Goal: Task Accomplishment & Management: Complete application form

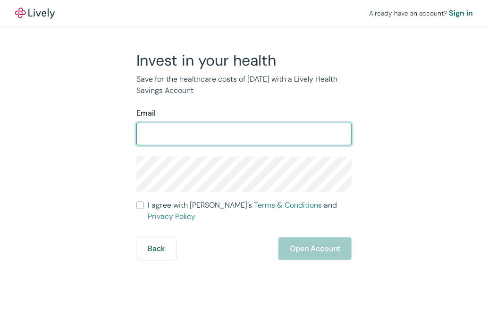
click at [272, 132] on input "Email" at bounding box center [243, 134] width 215 height 19
type input "[EMAIL_ADDRESS][PERSON_NAME][DOMAIN_NAME]"
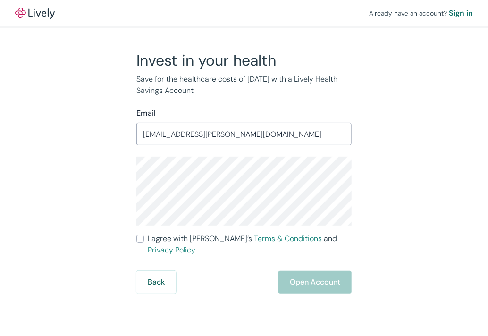
click at [90, 235] on div "Invest in your health Save for the healthcare costs of [DATE] with a Lively Hea…" at bounding box center [238, 172] width 453 height 243
click at [143, 242] on input "I agree with Lively’s Terms & Conditions and Privacy Policy" at bounding box center [140, 239] width 8 height 8
checkbox input "true"
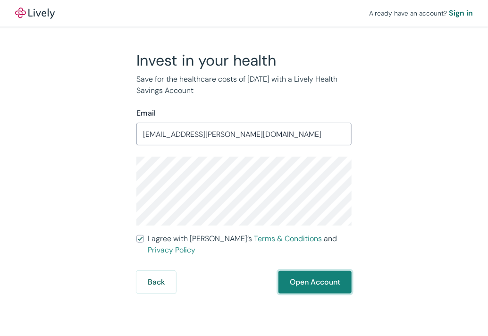
click at [314, 271] on button "Open Account" at bounding box center [314, 282] width 73 height 23
